Goal: Information Seeking & Learning: Find specific fact

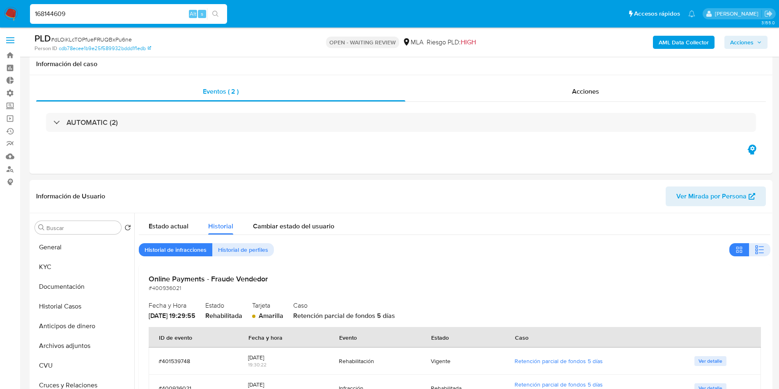
select select "10"
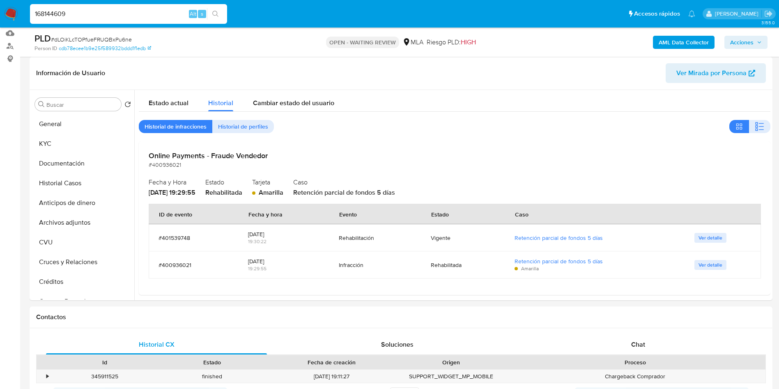
scroll to position [739, 0]
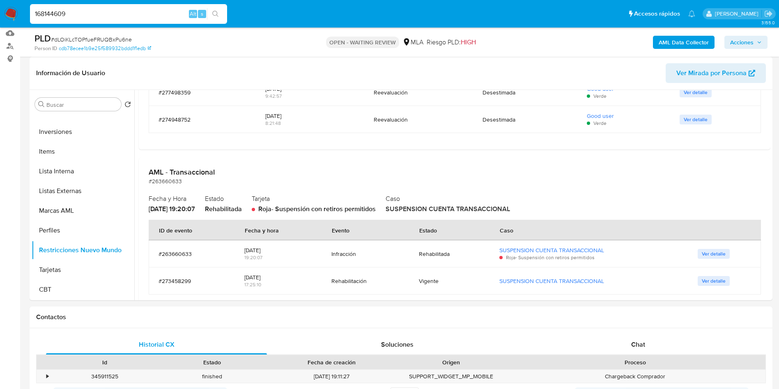
type input "168144609"
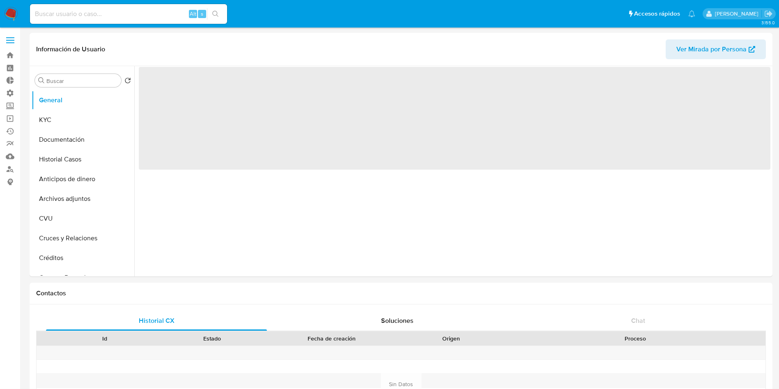
select select "10"
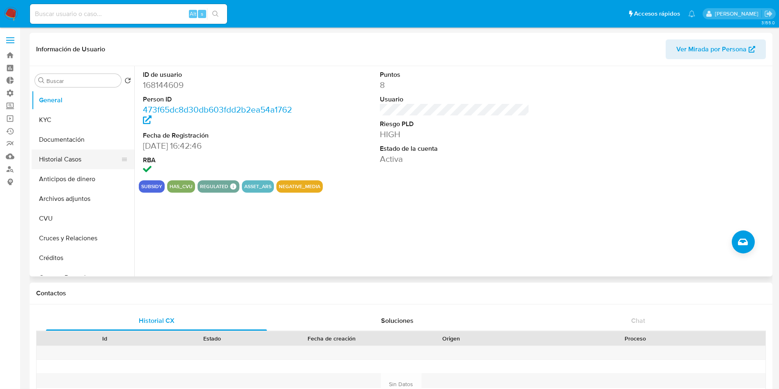
click at [61, 152] on button "Historial Casos" at bounding box center [80, 159] width 96 height 20
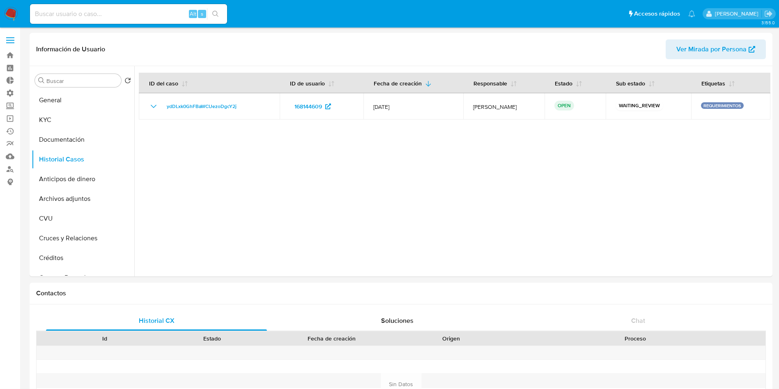
click at [62, 13] on input at bounding box center [128, 14] width 197 height 11
paste input "343747824"
type input "343747824"
click at [218, 12] on icon "search-icon" at bounding box center [215, 14] width 7 height 7
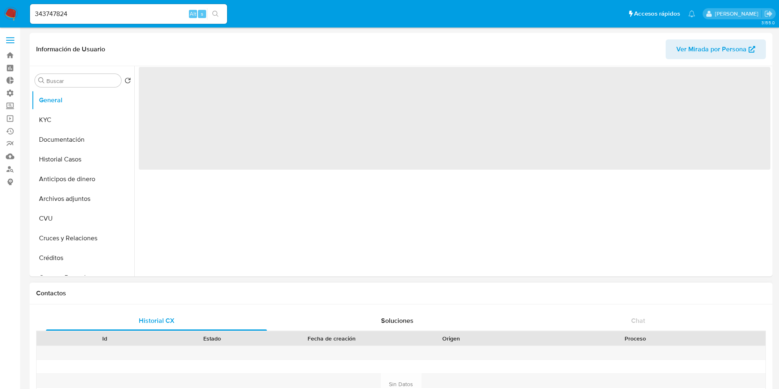
select select "10"
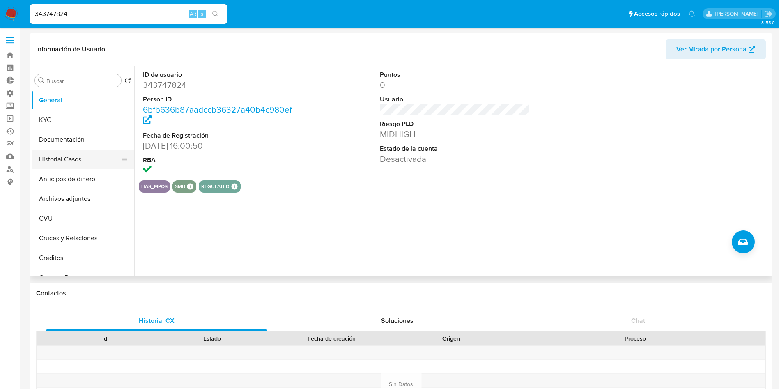
click at [53, 164] on button "Historial Casos" at bounding box center [80, 159] width 96 height 20
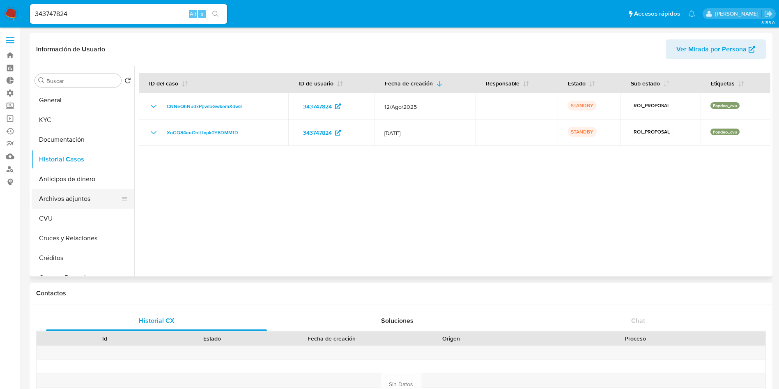
click at [80, 202] on button "Archivos adjuntos" at bounding box center [80, 199] width 96 height 20
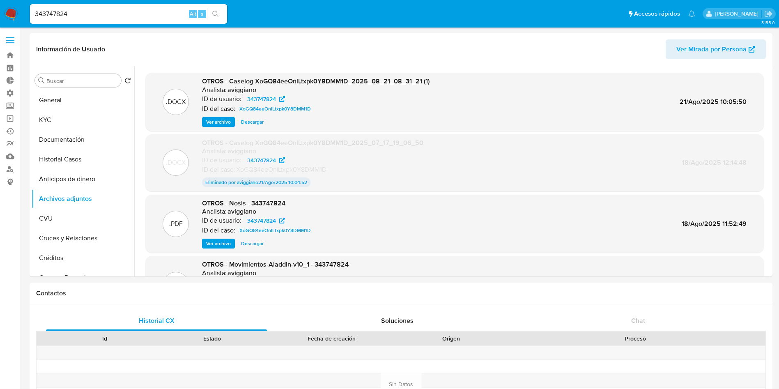
click at [119, 10] on input "343747824" at bounding box center [128, 14] width 197 height 11
paste input "49664669"
type input "49664669"
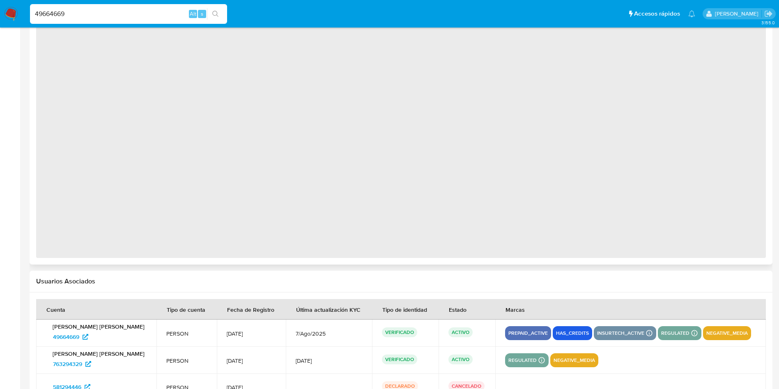
scroll to position [602, 0]
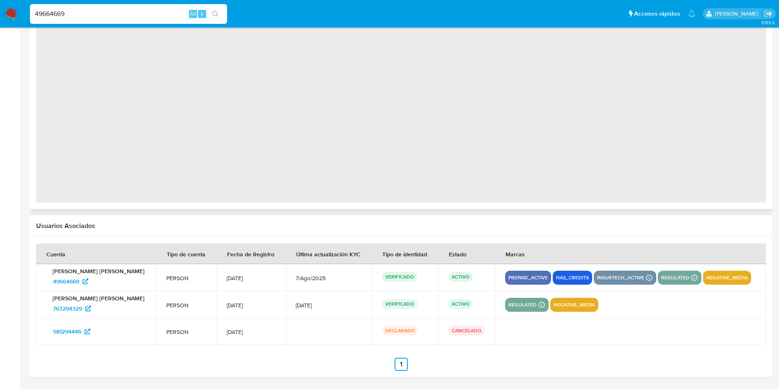
select select "10"
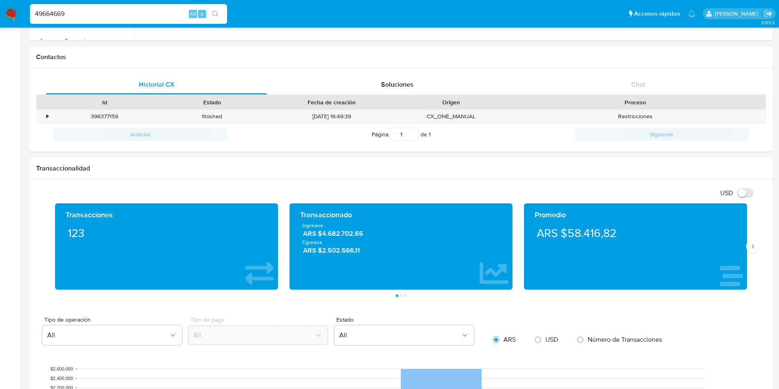
scroll to position [0, 0]
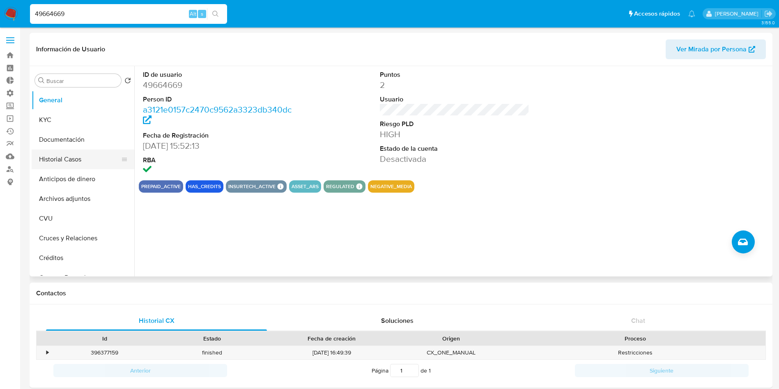
click at [70, 156] on button "Historial Casos" at bounding box center [80, 159] width 96 height 20
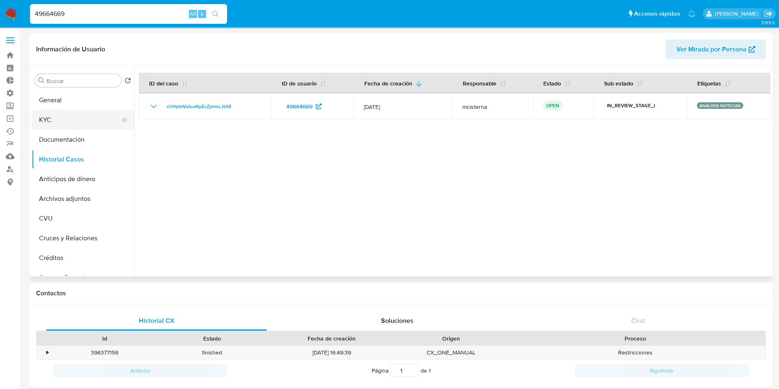
click at [77, 117] on button "KYC" at bounding box center [80, 120] width 96 height 20
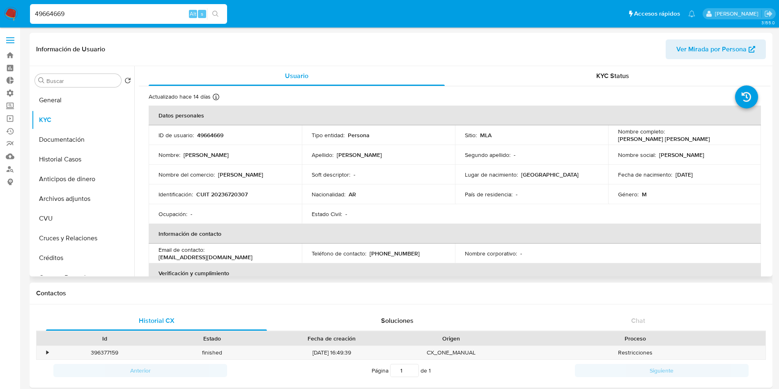
click at [238, 195] on p "CUIT 20236720307" at bounding box center [221, 193] width 51 height 7
copy p "20236720307"
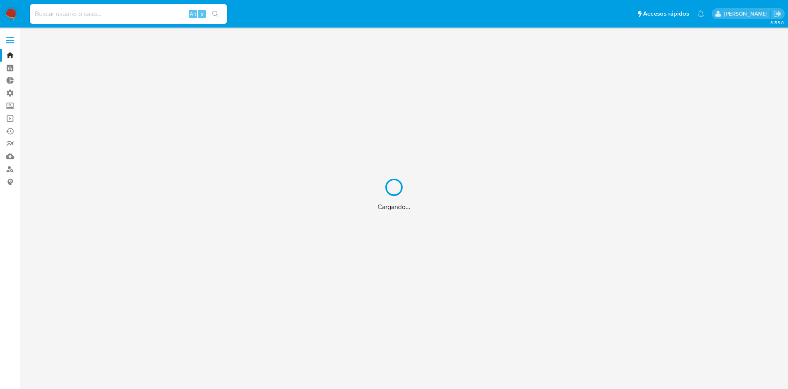
click at [107, 13] on div "Cargando..." at bounding box center [394, 194] width 788 height 389
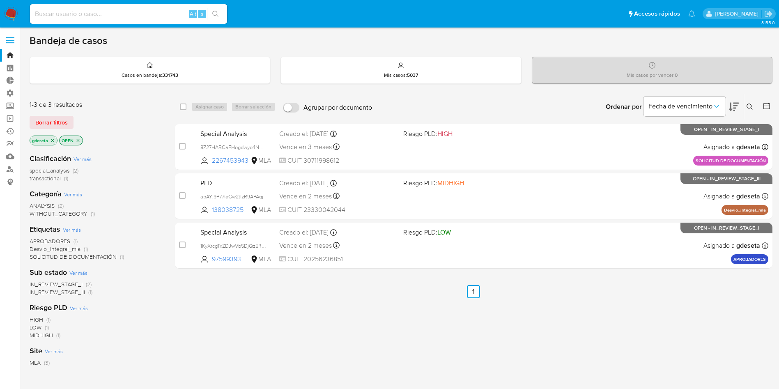
click at [49, 15] on input at bounding box center [128, 14] width 197 height 11
paste input "168144609"
click at [218, 13] on icon "search-icon" at bounding box center [215, 14] width 7 height 7
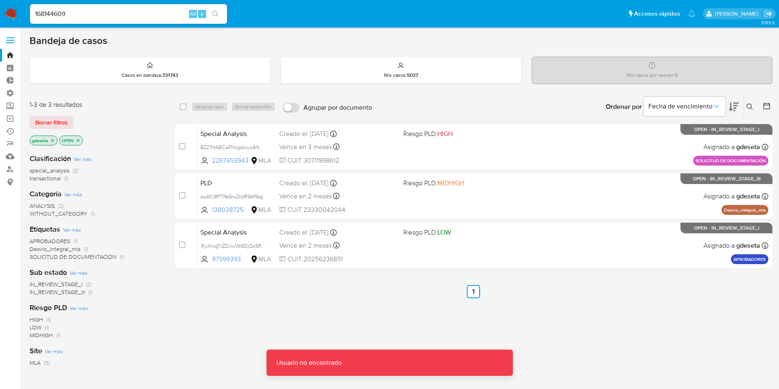
click at [138, 13] on input "168144609" at bounding box center [128, 14] width 197 height 11
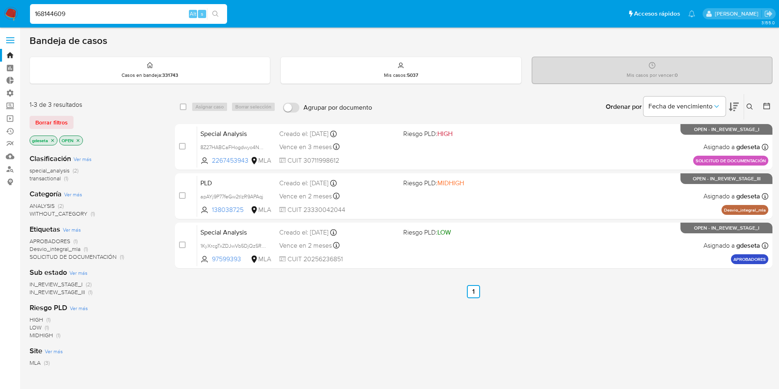
type input "168144609"
click at [214, 18] on button "search-icon" at bounding box center [215, 13] width 17 height 11
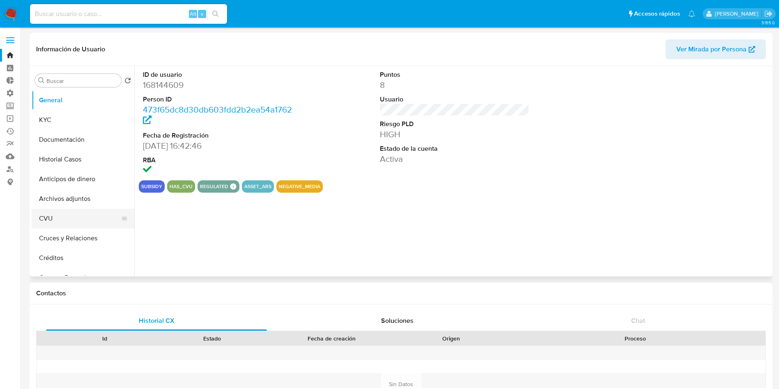
select select "10"
click at [48, 123] on button "KYC" at bounding box center [80, 120] width 96 height 20
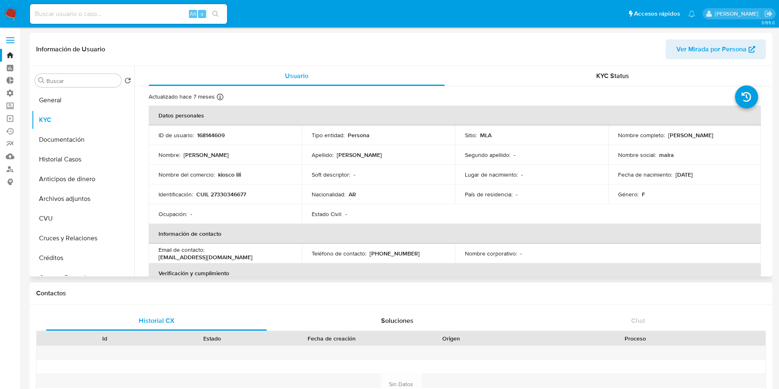
click at [234, 195] on p "CUIL 27330346677" at bounding box center [221, 193] width 50 height 7
copy p "27330346677"
click at [87, 158] on button "Historial Casos" at bounding box center [80, 159] width 96 height 20
